Goal: Task Accomplishment & Management: Complete application form

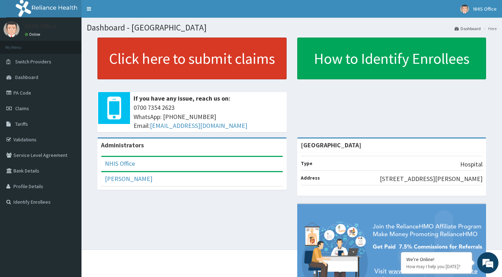
click at [210, 64] on link "Click here to submit claims" at bounding box center [191, 59] width 189 height 42
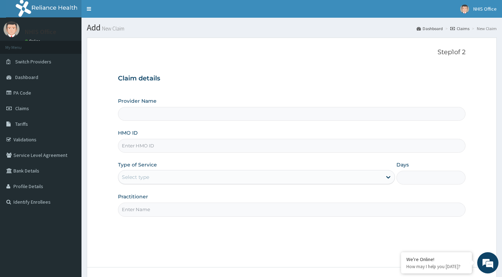
type input "[GEOGRAPHIC_DATA]"
click at [174, 146] on input "HMO ID" at bounding box center [292, 146] width 348 height 14
type input "WAO/10033/A"
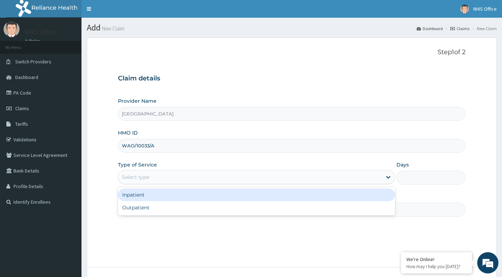
click at [265, 181] on div "Select type" at bounding box center [250, 176] width 264 height 11
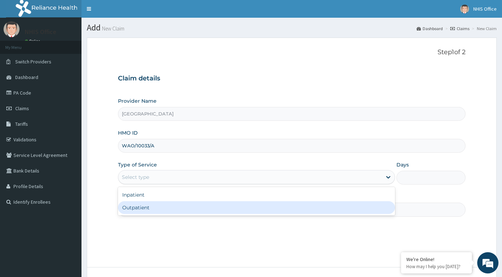
click at [191, 210] on div "Outpatient" at bounding box center [256, 207] width 277 height 13
type input "1"
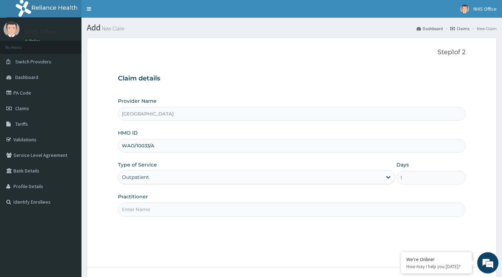
click at [219, 209] on input "Practitioner" at bounding box center [292, 210] width 348 height 14
type input "DR [PERSON_NAME]"
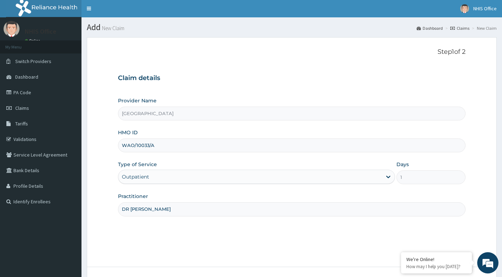
scroll to position [54, 0]
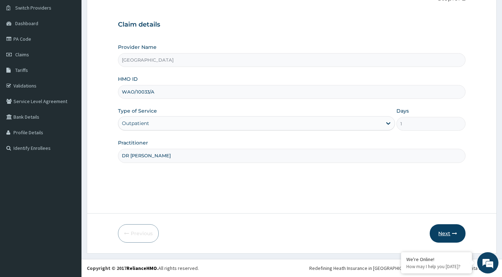
click at [445, 232] on button "Next" at bounding box center [448, 233] width 36 height 18
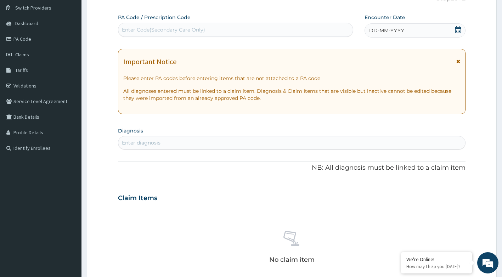
click at [195, 29] on div "Enter Code(Secondary Care Only)" at bounding box center [163, 29] width 83 height 7
type input "PA/BEBD20"
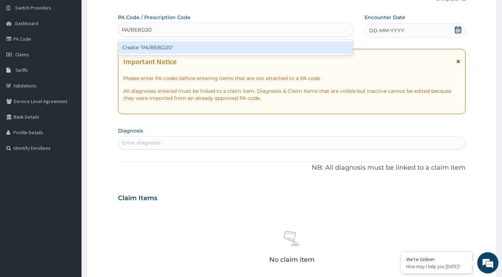
click at [199, 47] on div "Create "PA/BEBD20"" at bounding box center [236, 47] width 236 height 13
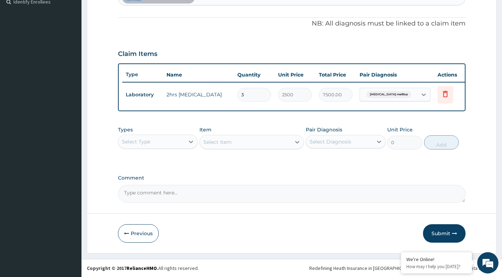
scroll to position [205, 0]
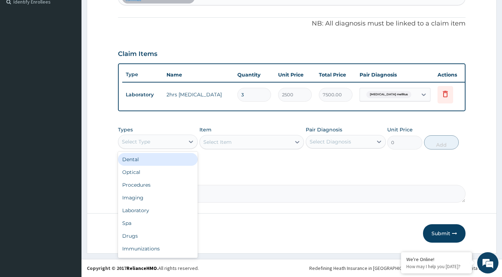
click at [173, 143] on div "Select Type" at bounding box center [151, 141] width 67 height 11
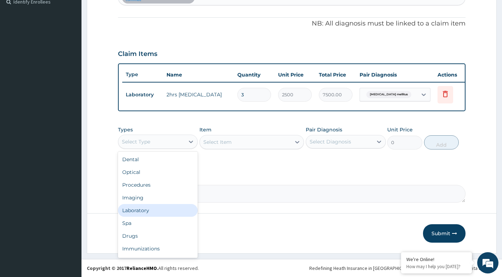
click at [142, 211] on div "Laboratory" at bounding box center [158, 210] width 80 height 13
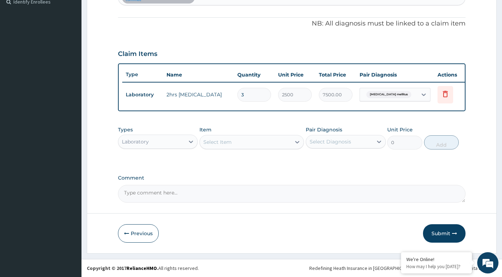
click at [227, 140] on div "Select Item" at bounding box center [217, 141] width 28 height 7
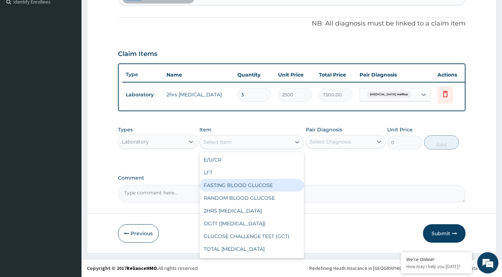
click at [231, 186] on div "FASTING BLOOD GLUCOSE" at bounding box center [251, 185] width 104 height 13
type input "2000"
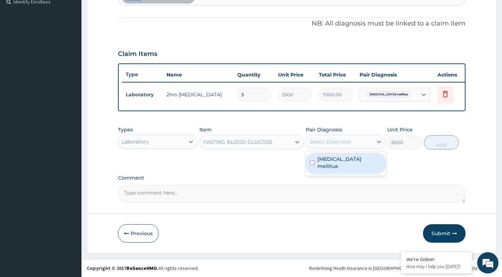
click at [371, 142] on div "Select Diagnosis" at bounding box center [339, 141] width 67 height 11
drag, startPoint x: 313, startPoint y: 158, endPoint x: 326, endPoint y: 154, distance: 13.1
click at [313, 160] on input "checkbox" at bounding box center [312, 162] width 5 height 5
checkbox input "true"
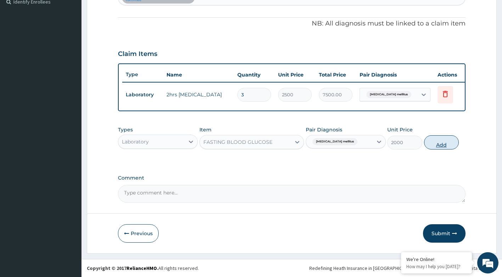
click at [441, 141] on button "Add" at bounding box center [441, 142] width 35 height 14
type input "0"
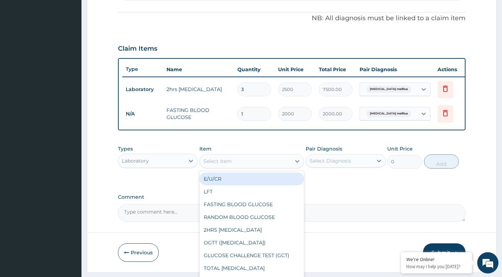
click at [233, 165] on div "Select Item" at bounding box center [245, 160] width 91 height 11
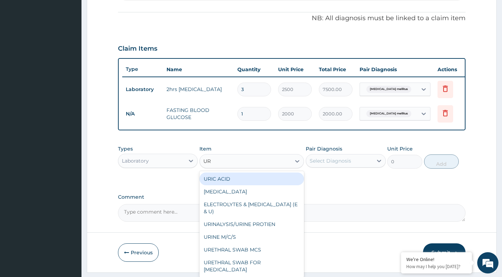
type input "URI"
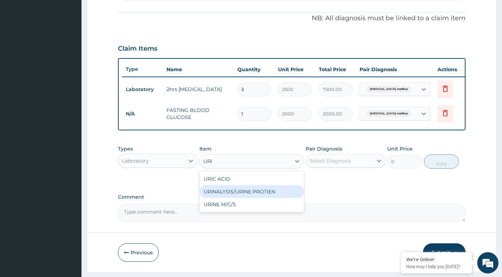
click at [232, 192] on div "URINALYSIS/URINE PROTIEN" at bounding box center [251, 191] width 104 height 13
type input "2500"
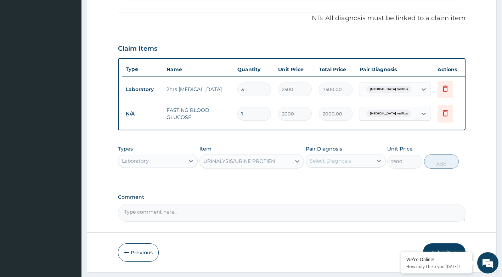
click at [351, 164] on div "Select Diagnosis" at bounding box center [339, 160] width 67 height 11
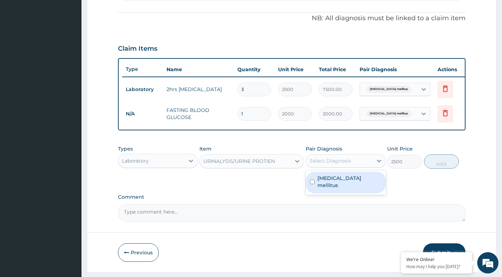
click at [310, 184] on input "checkbox" at bounding box center [312, 182] width 5 height 5
checkbox input "true"
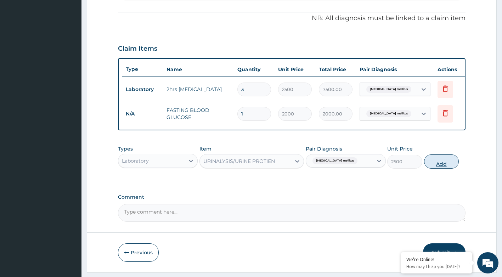
click at [447, 167] on button "Add" at bounding box center [441, 161] width 35 height 14
type input "0"
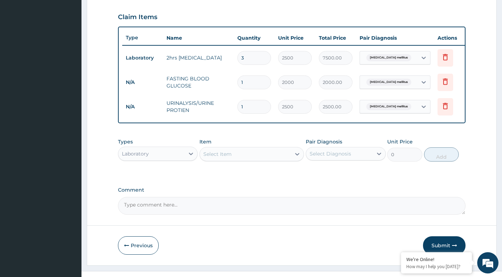
scroll to position [254, 0]
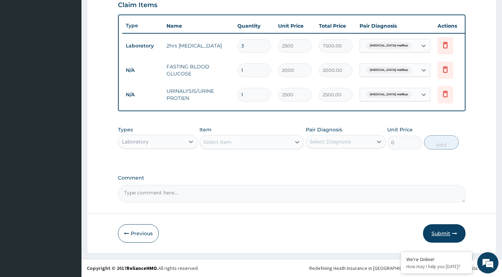
click at [441, 226] on button "Submit" at bounding box center [444, 233] width 43 height 18
